Goal: Task Accomplishment & Management: Complete application form

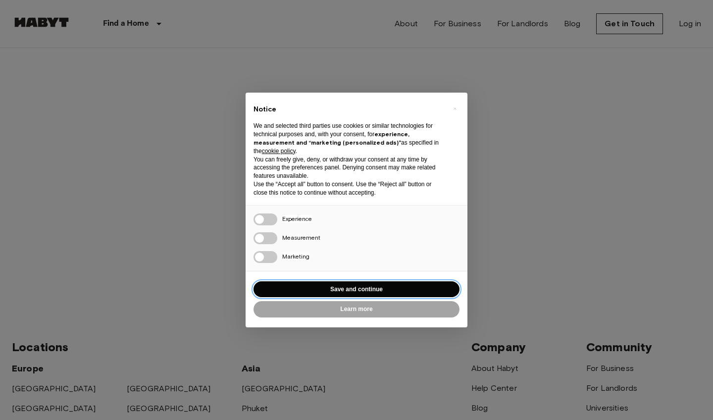
click at [303, 281] on button "Save and continue" at bounding box center [357, 289] width 206 height 16
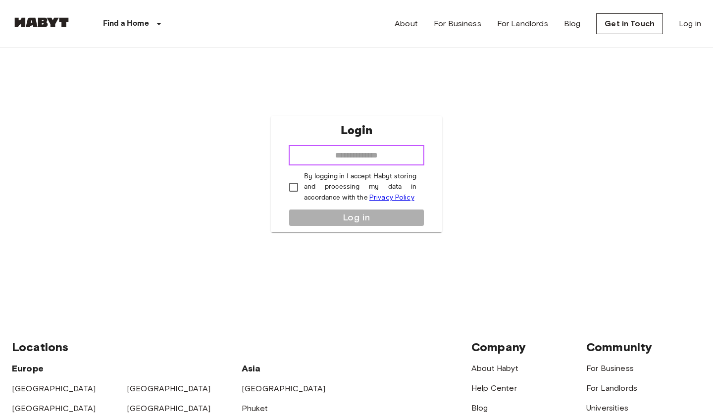
click at [409, 153] on input "email" at bounding box center [357, 156] width 136 height 20
click at [684, 27] on link "Log in" at bounding box center [690, 24] width 22 height 12
click at [627, 22] on link "Get in Touch" at bounding box center [629, 23] width 67 height 21
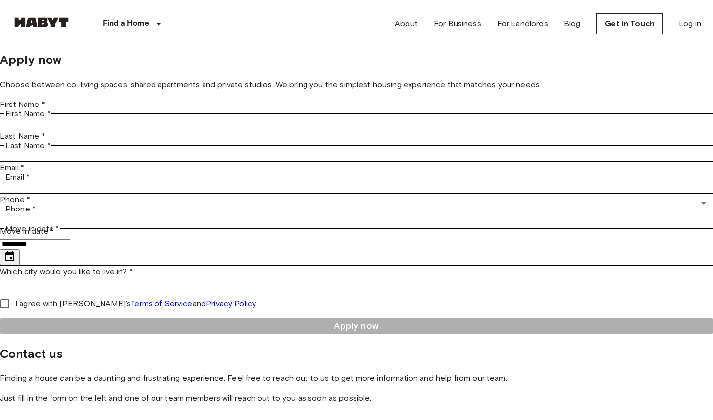
scroll to position [5, 0]
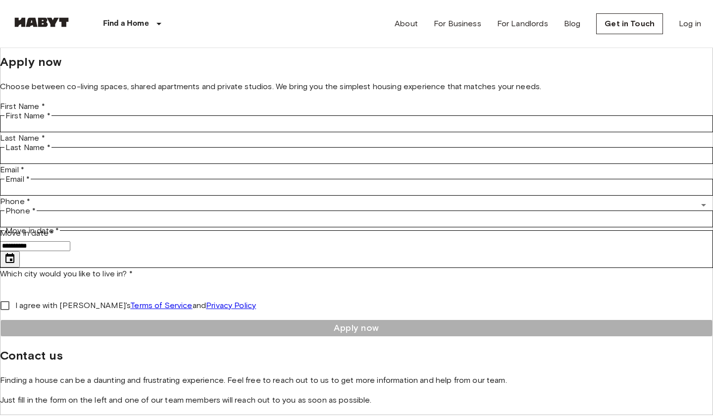
click at [53, 25] on img at bounding box center [41, 22] width 59 height 10
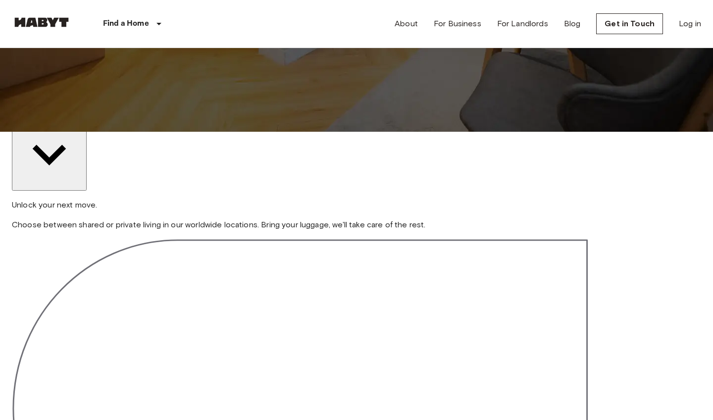
scroll to position [293, 0]
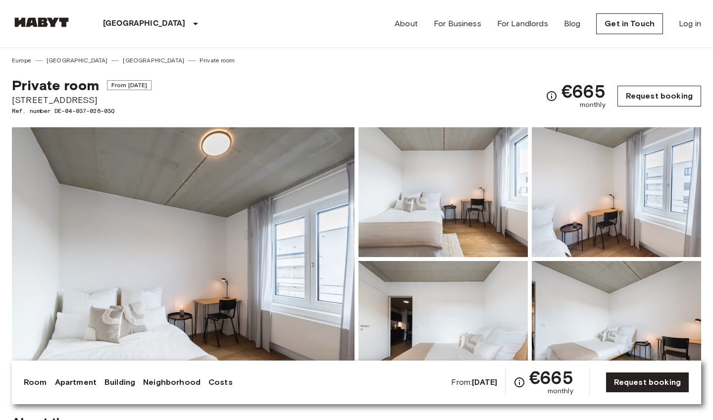
click at [647, 97] on link "Request booking" at bounding box center [660, 96] width 84 height 21
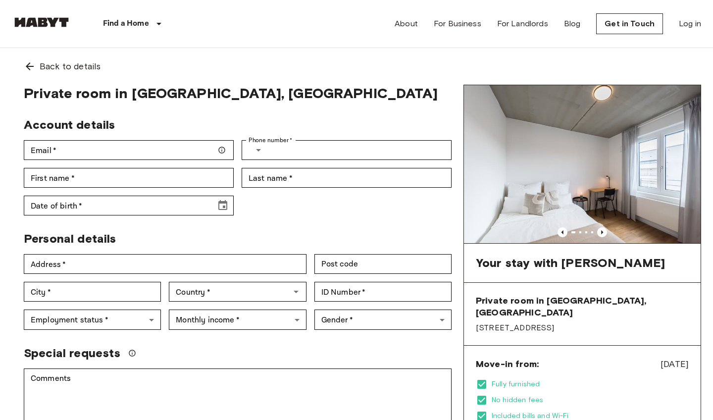
click at [42, 17] on img at bounding box center [41, 22] width 59 height 10
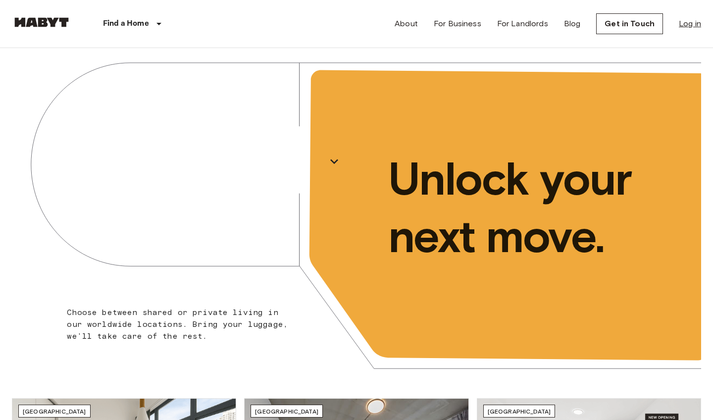
click at [683, 24] on link "Log in" at bounding box center [690, 24] width 22 height 12
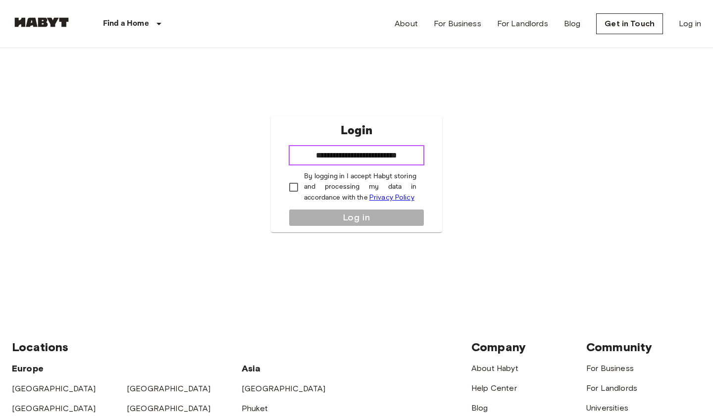
type input "**********"
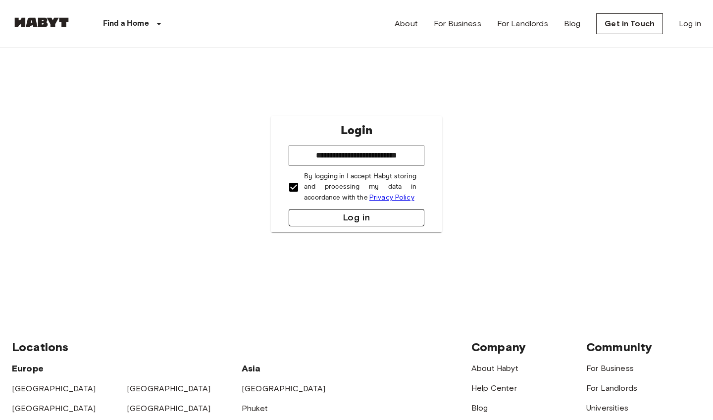
click at [321, 216] on button "Log in" at bounding box center [357, 217] width 136 height 17
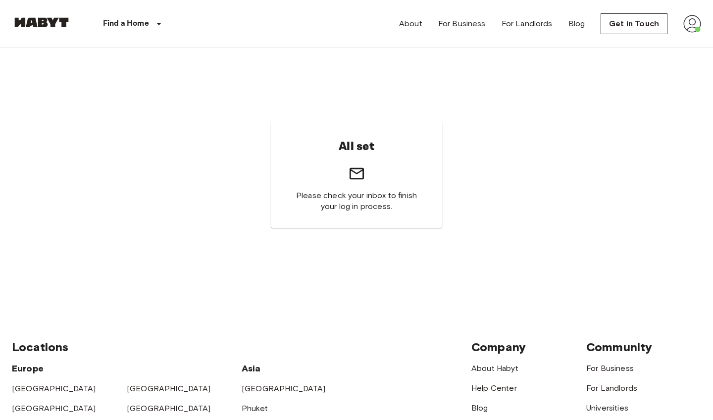
click at [693, 19] on img at bounding box center [693, 24] width 18 height 18
click at [668, 38] on li "Profile" at bounding box center [655, 42] width 99 height 18
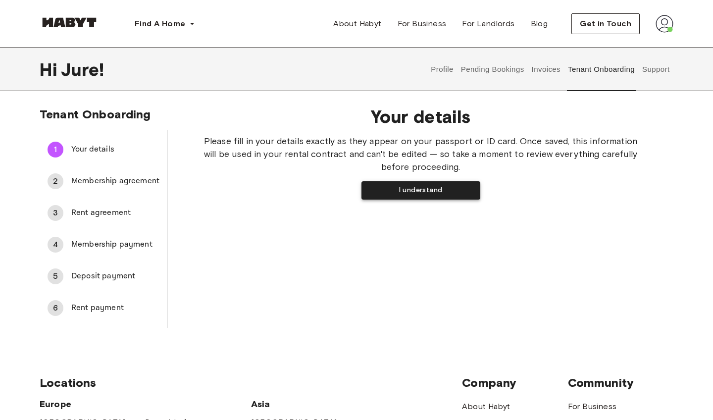
click at [419, 190] on button "I understand" at bounding box center [421, 190] width 119 height 18
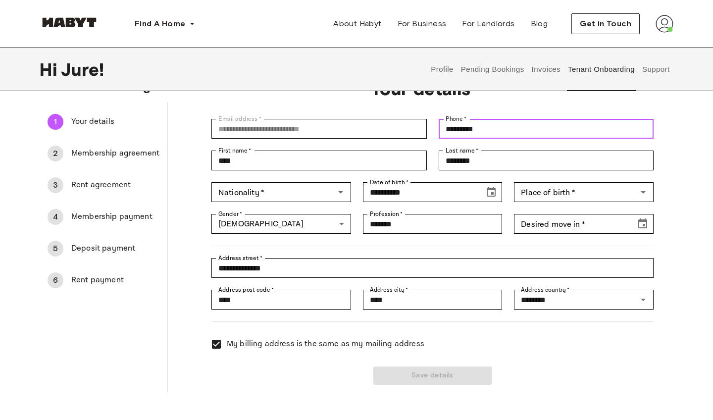
scroll to position [30, 0]
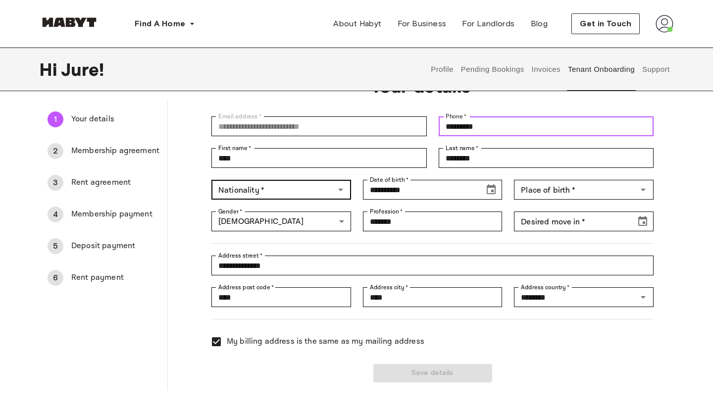
click at [335, 191] on icon "Open" at bounding box center [341, 190] width 12 height 12
type input "*********"
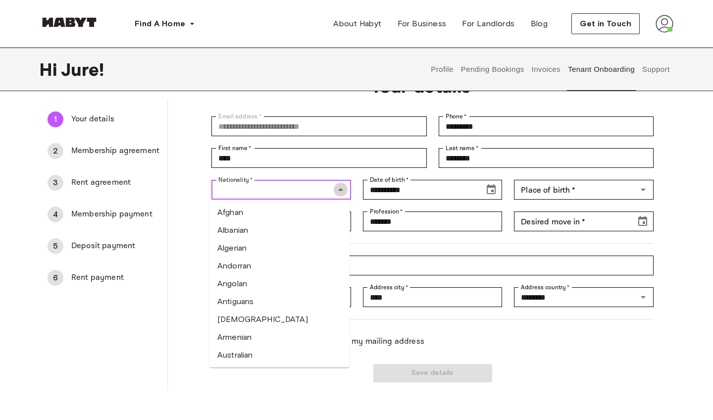
click at [335, 191] on icon "Close" at bounding box center [341, 190] width 12 height 12
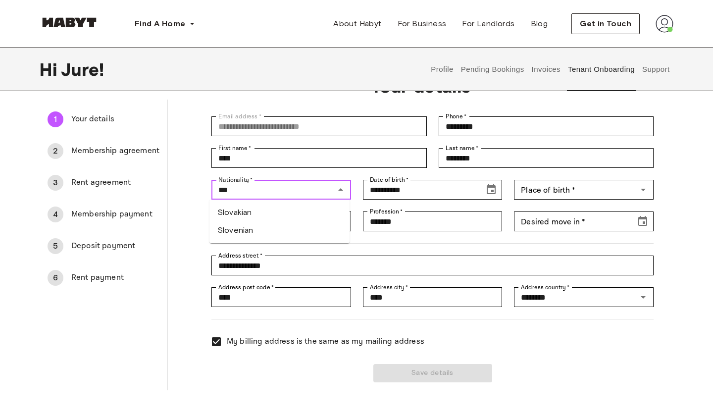
click at [272, 230] on li "Slovenian" at bounding box center [280, 230] width 140 height 18
type input "*********"
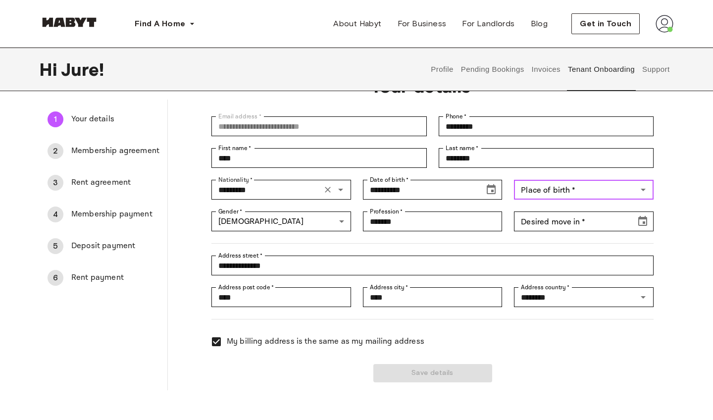
click at [542, 190] on div "Place of birth   * Place of birth   *" at bounding box center [584, 190] width 140 height 20
type input "*"
click at [526, 212] on li "Slovenia" at bounding box center [584, 213] width 140 height 18
type input "********"
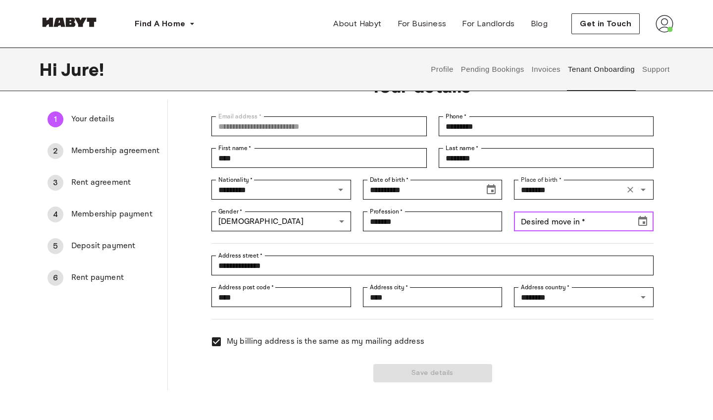
click at [560, 226] on div "Desired move in   * Desired move in   *" at bounding box center [584, 221] width 140 height 20
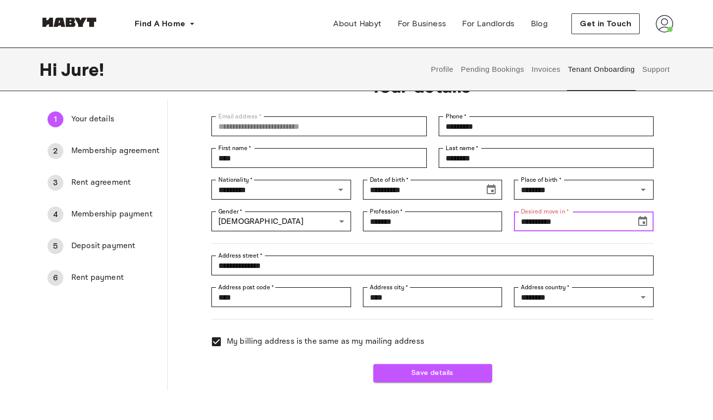
click at [641, 221] on icon "Choose date, selected date is Sep 24, 191" at bounding box center [643, 221] width 12 height 12
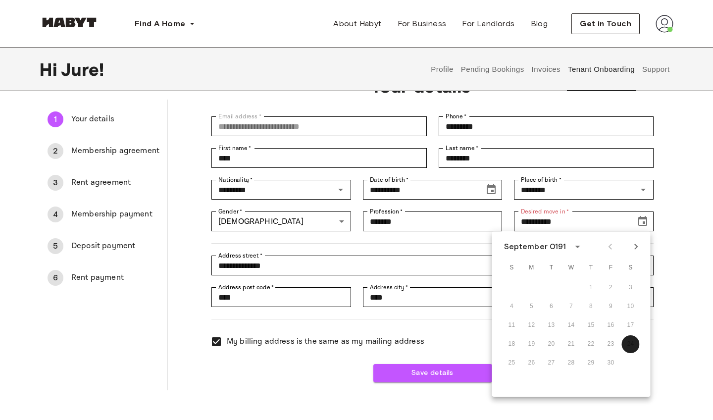
click at [610, 345] on div "18 19 20 21 22 23 24" at bounding box center [571, 344] width 158 height 18
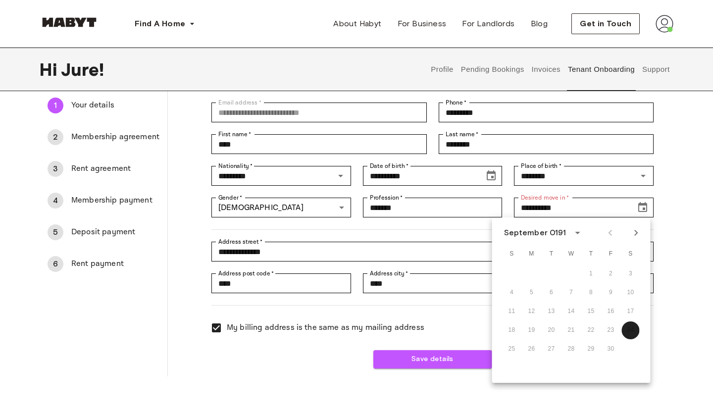
scroll to position [48, 0]
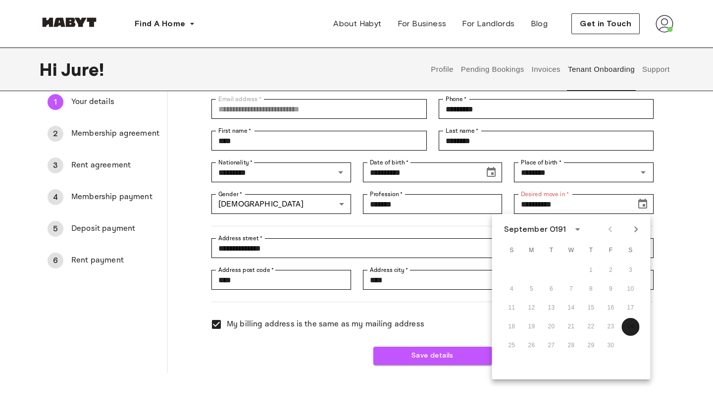
click at [572, 224] on icon "calendar view is open, switch to year view" at bounding box center [578, 229] width 12 height 12
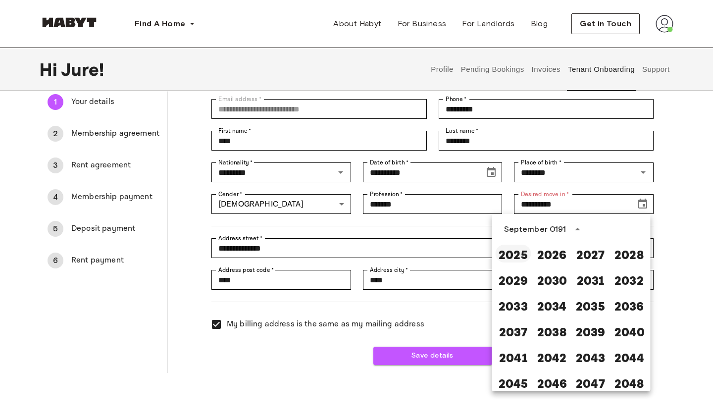
click at [520, 252] on button "2025" at bounding box center [514, 254] width 36 height 18
type input "**********"
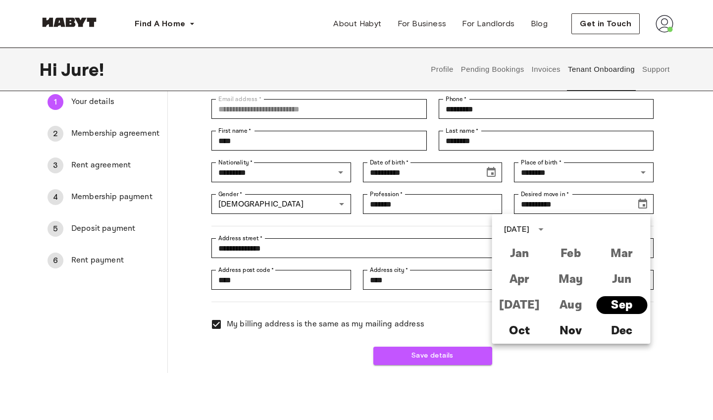
click at [609, 307] on button "Sep" at bounding box center [621, 305] width 51 height 18
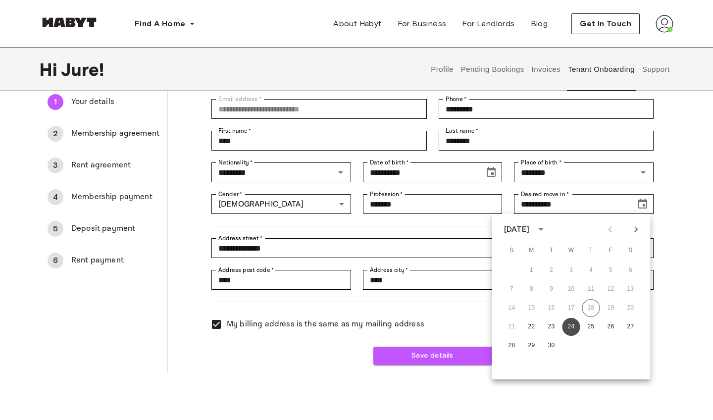
click at [573, 327] on button "24" at bounding box center [572, 327] width 18 height 18
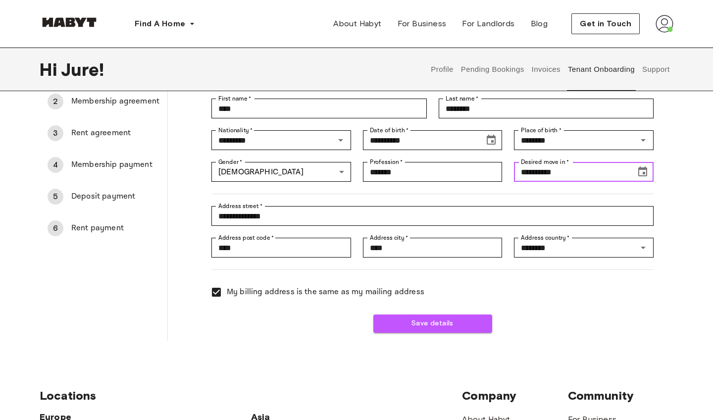
scroll to position [84, 0]
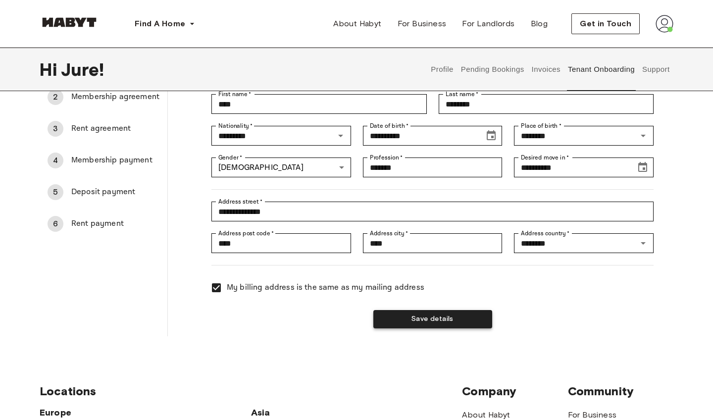
click at [419, 322] on button "Save details" at bounding box center [432, 319] width 119 height 18
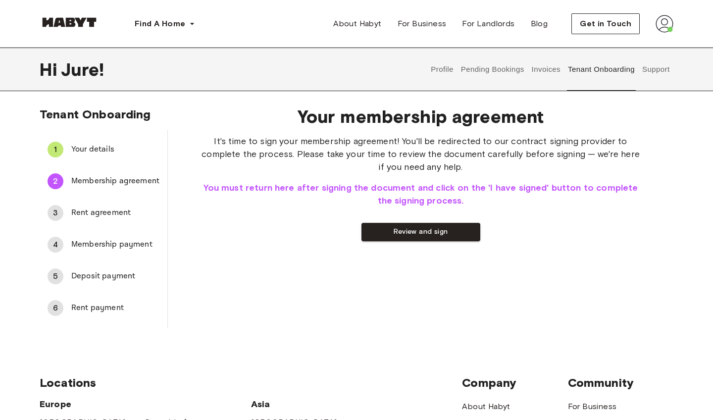
scroll to position [0, 0]
click at [428, 232] on button "Review and sign" at bounding box center [421, 232] width 119 height 18
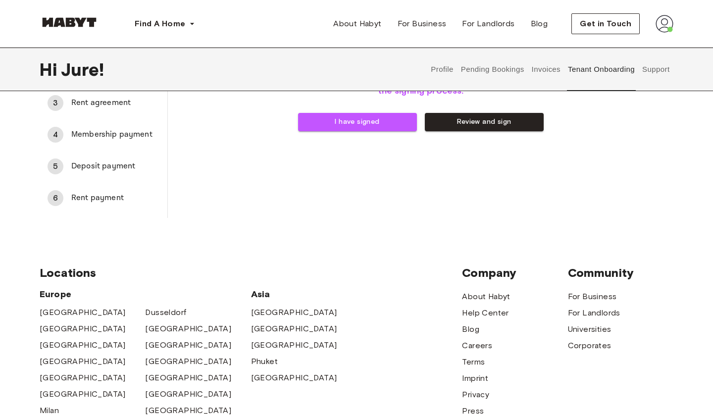
scroll to position [113, 0]
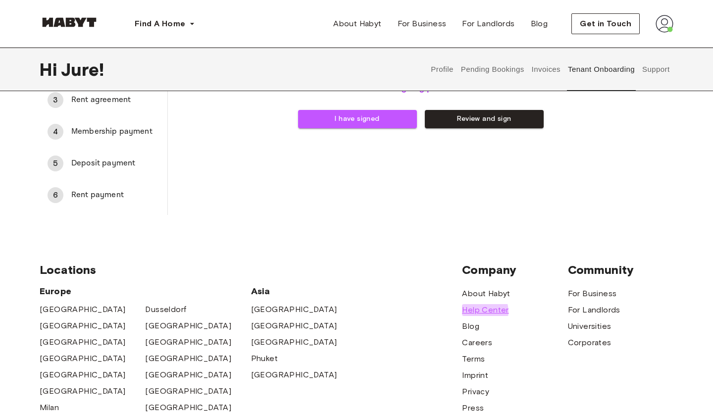
click at [478, 312] on span "Help Center" at bounding box center [485, 310] width 47 height 12
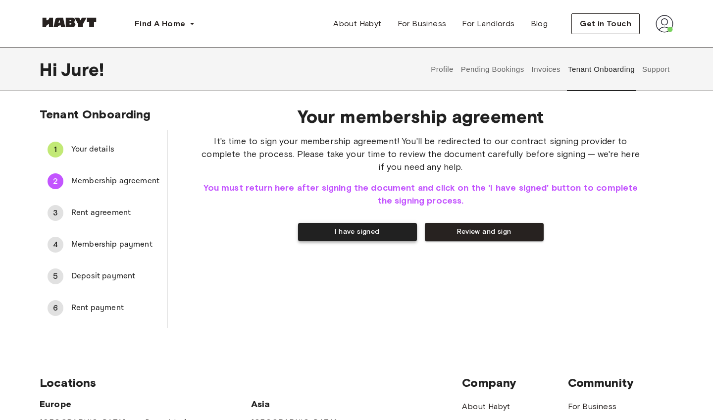
click at [373, 233] on button "I have signed" at bounding box center [357, 232] width 119 height 18
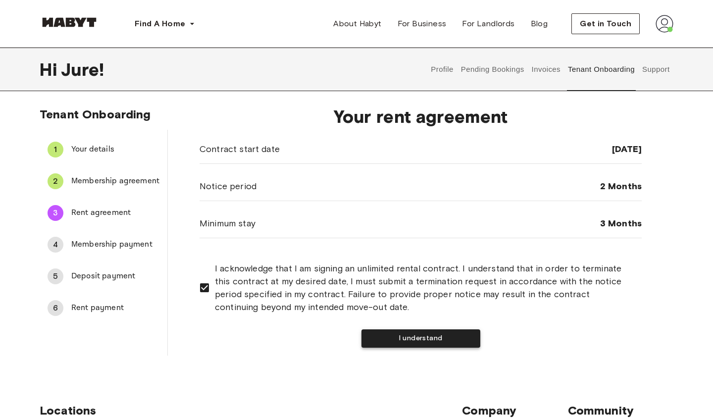
click at [396, 339] on button "I understand" at bounding box center [421, 338] width 119 height 18
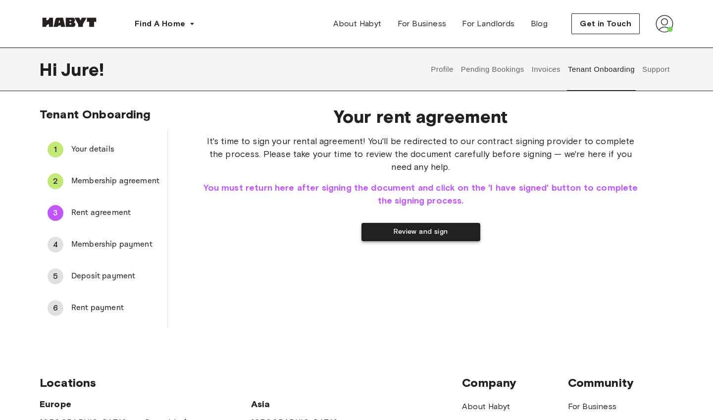
click at [420, 232] on button "Review and sign" at bounding box center [421, 232] width 119 height 18
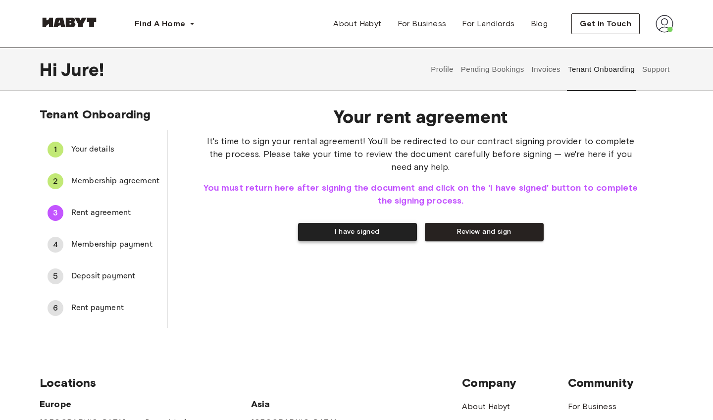
click at [345, 231] on button "I have signed" at bounding box center [357, 232] width 119 height 18
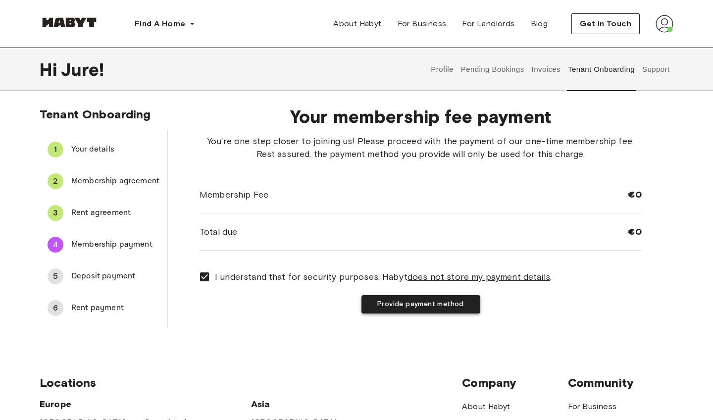
click at [371, 308] on button "Provide payment method" at bounding box center [421, 304] width 119 height 18
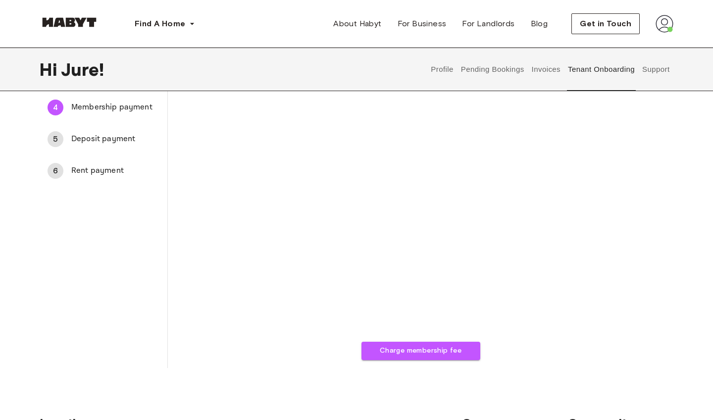
scroll to position [139, 0]
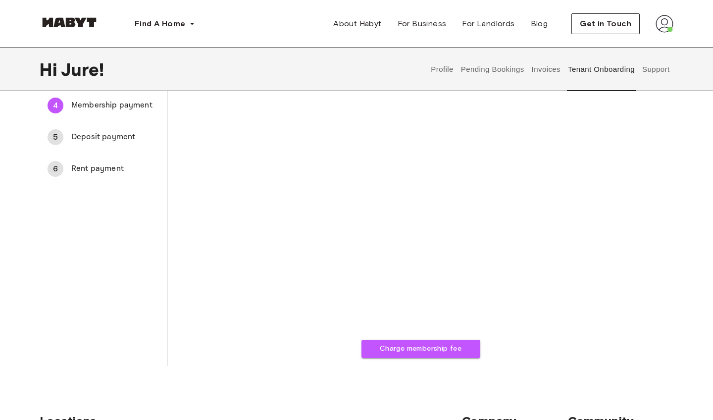
click at [593, 295] on div "Charge membership fee" at bounding box center [421, 177] width 442 height 363
click at [423, 348] on button "Charge membership fee" at bounding box center [421, 349] width 119 height 18
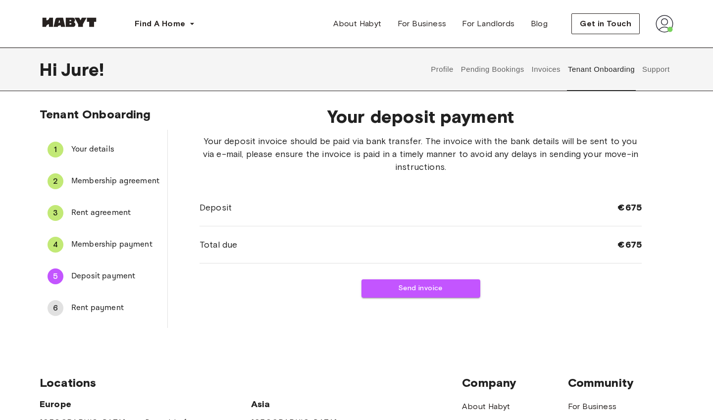
scroll to position [0, 0]
click at [415, 293] on button "Send invoice" at bounding box center [421, 288] width 119 height 18
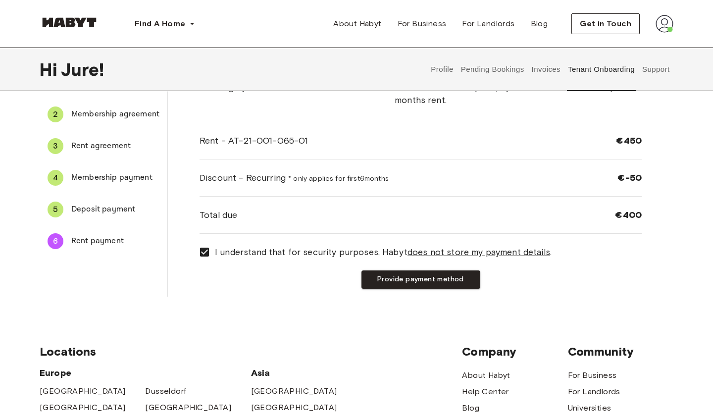
scroll to position [69, 0]
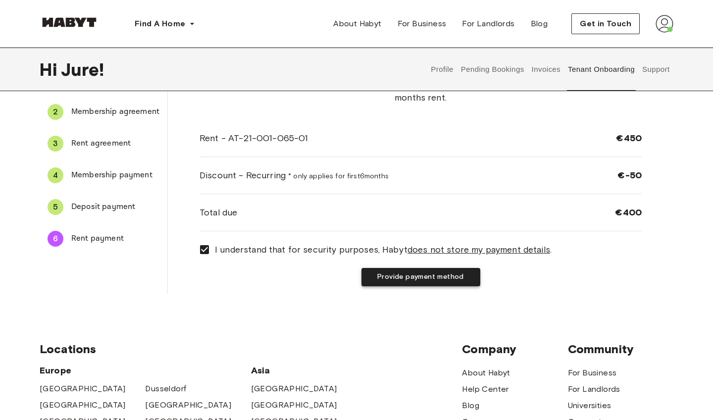
click at [388, 278] on button "Provide payment method" at bounding box center [421, 277] width 119 height 18
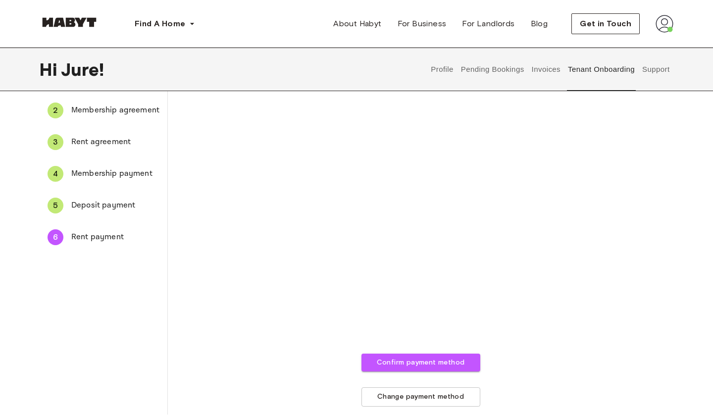
scroll to position [75, 0]
